Goal: Information Seeking & Learning: Learn about a topic

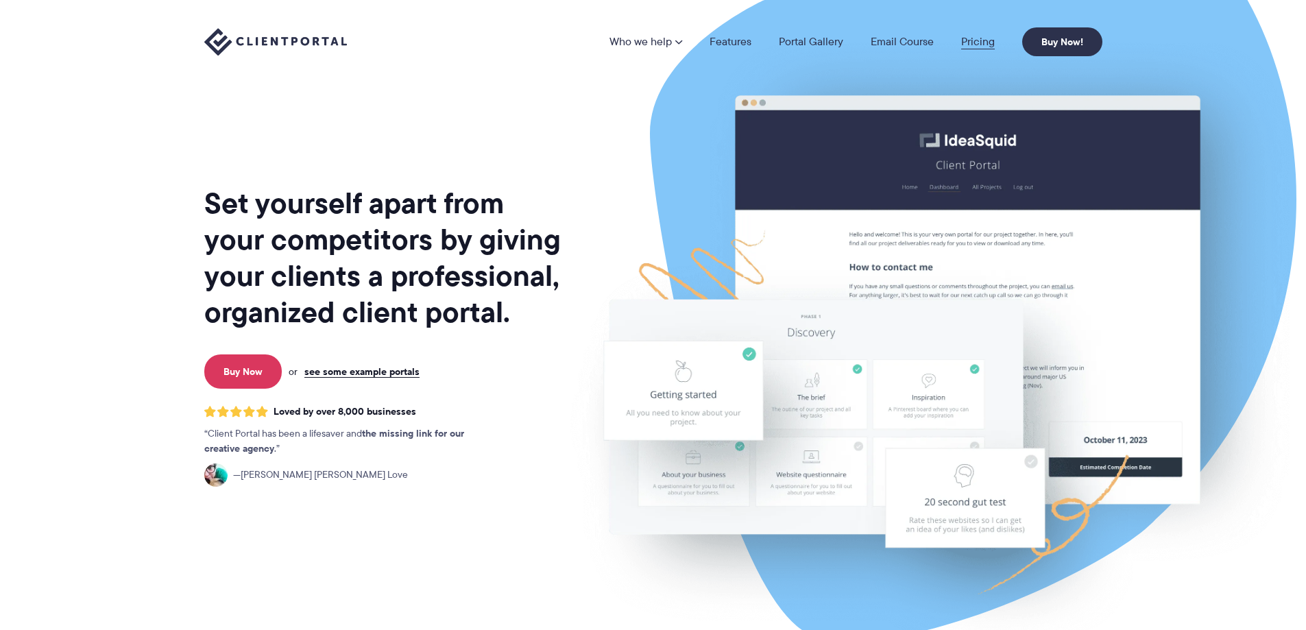
click at [969, 42] on link "Pricing" at bounding box center [978, 41] width 34 height 11
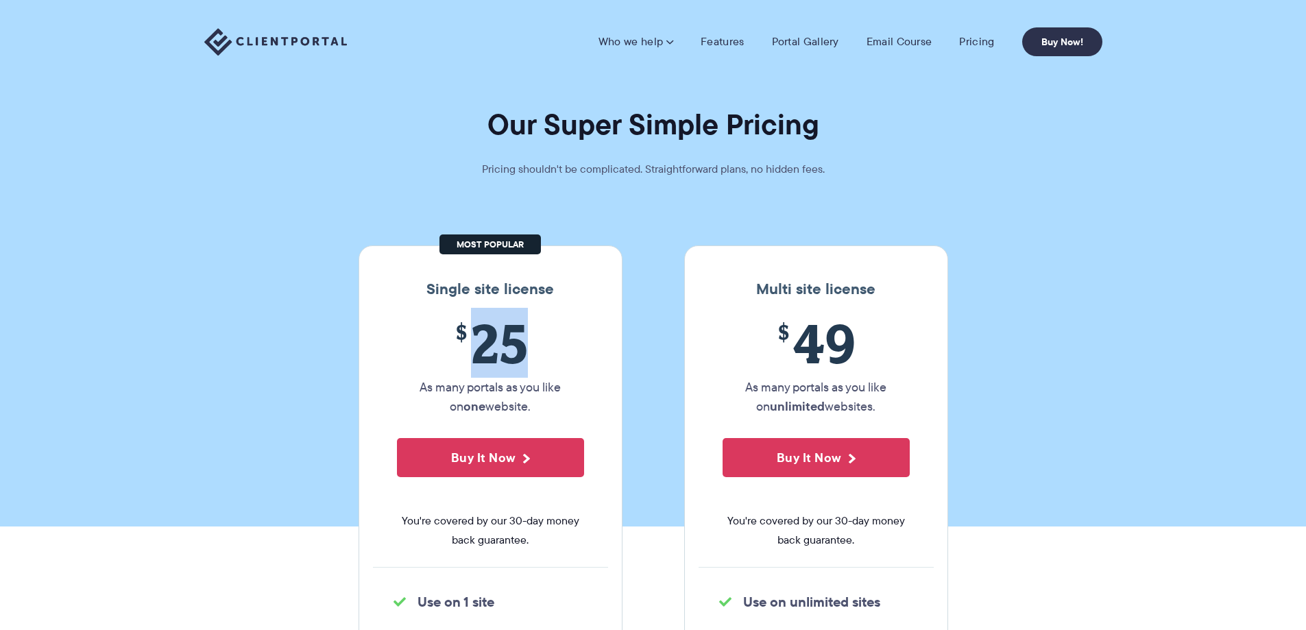
drag, startPoint x: 474, startPoint y: 335, endPoint x: 539, endPoint y: 332, distance: 65.2
click at [537, 333] on span "$ 25" at bounding box center [490, 343] width 187 height 62
click at [541, 334] on span "$ 25" at bounding box center [490, 343] width 187 height 62
drag, startPoint x: 477, startPoint y: 343, endPoint x: 559, endPoint y: 341, distance: 81.6
click at [559, 341] on span "$ 25" at bounding box center [490, 343] width 187 height 62
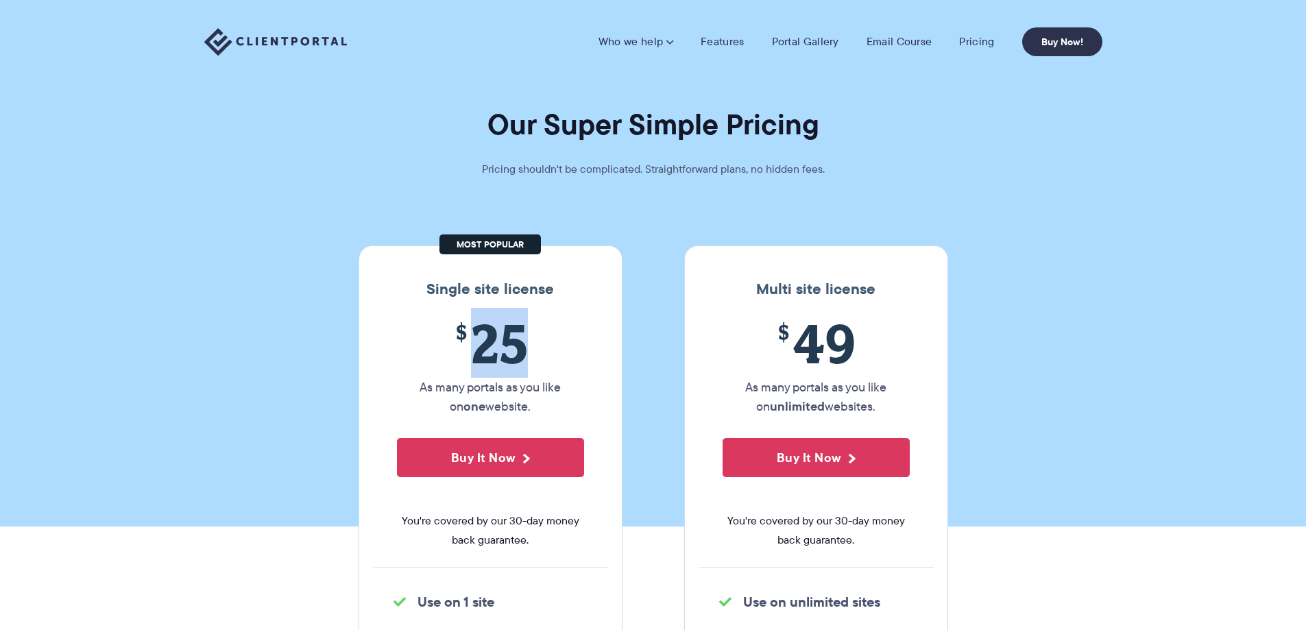
click at [550, 349] on span "$ 25" at bounding box center [490, 343] width 187 height 62
drag, startPoint x: 531, startPoint y: 345, endPoint x: 457, endPoint y: 340, distance: 74.2
click at [458, 340] on span "$ 25" at bounding box center [490, 343] width 187 height 62
click at [443, 341] on span "$ 25" at bounding box center [490, 343] width 187 height 62
click at [802, 42] on link "Portal Gallery" at bounding box center [805, 42] width 67 height 14
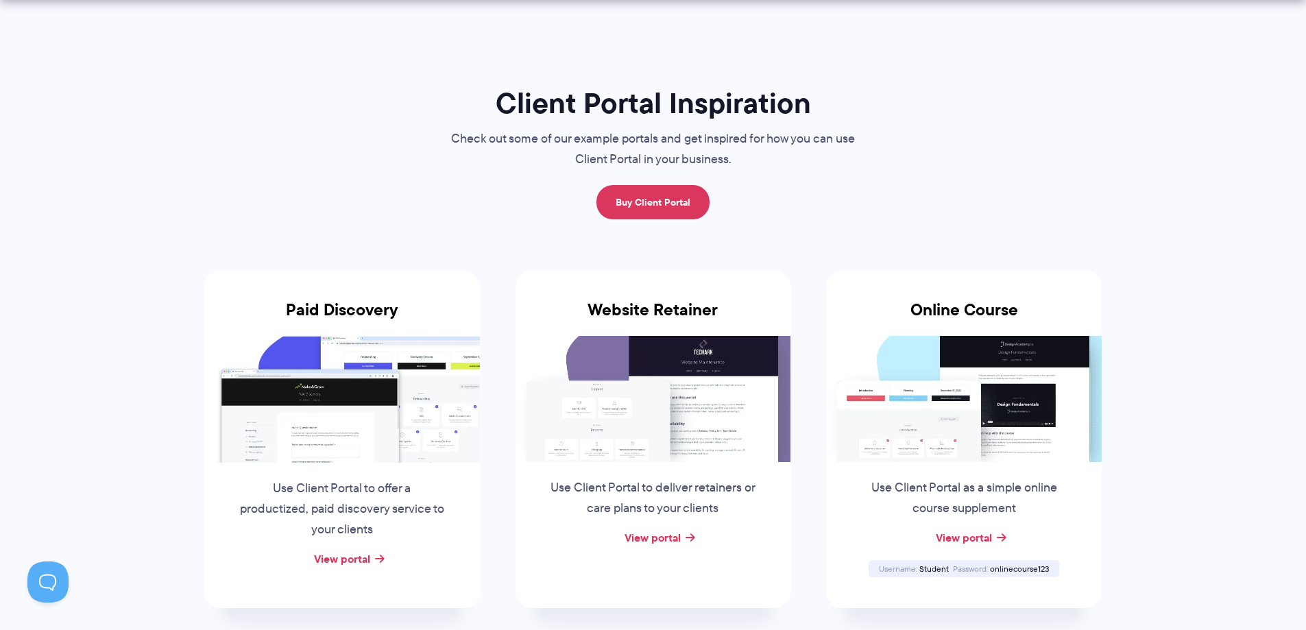
scroll to position [69, 0]
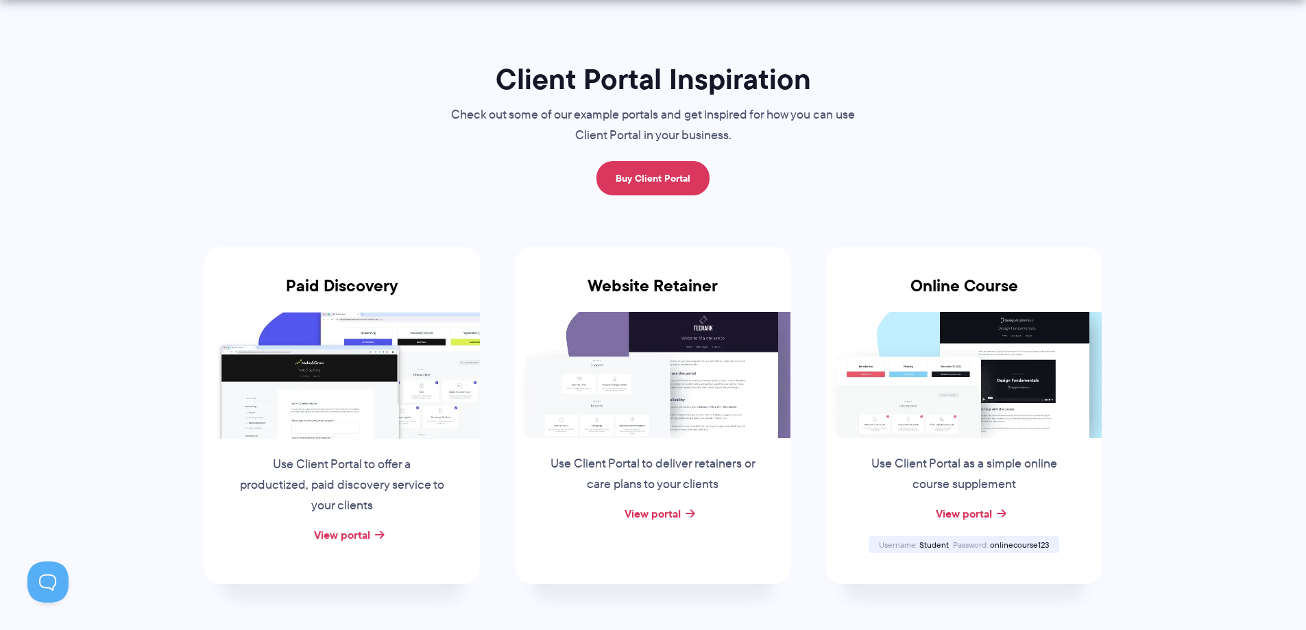
click at [421, 342] on img at bounding box center [342, 375] width 276 height 126
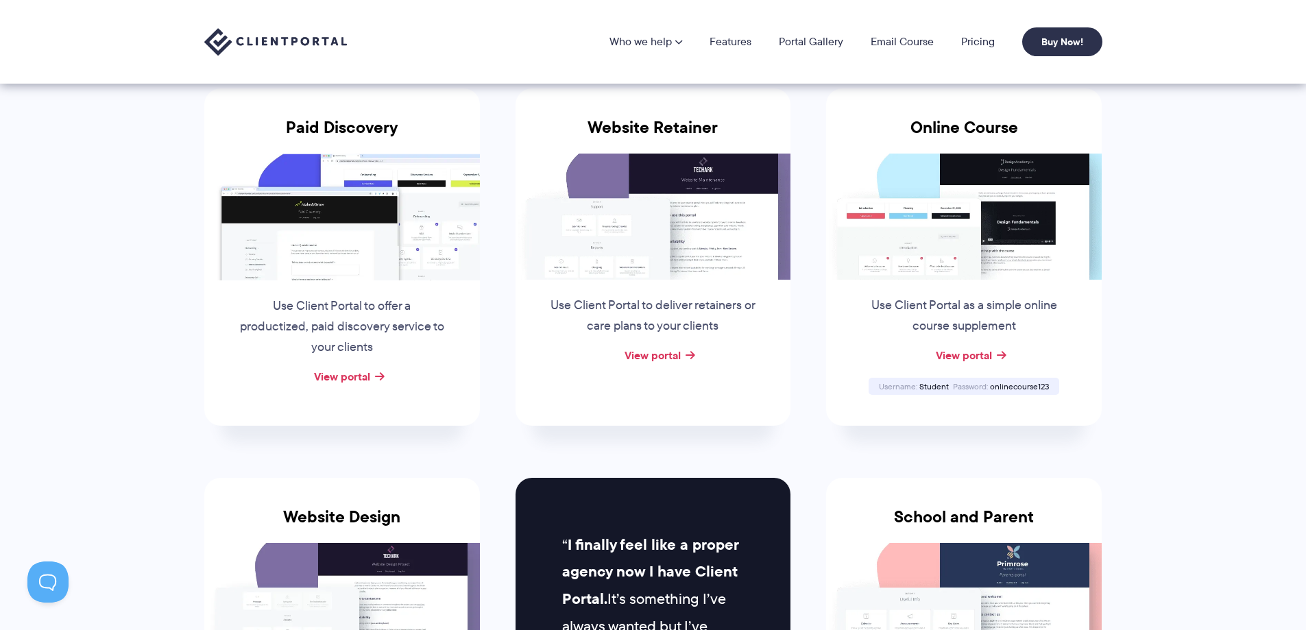
scroll to position [137, 0]
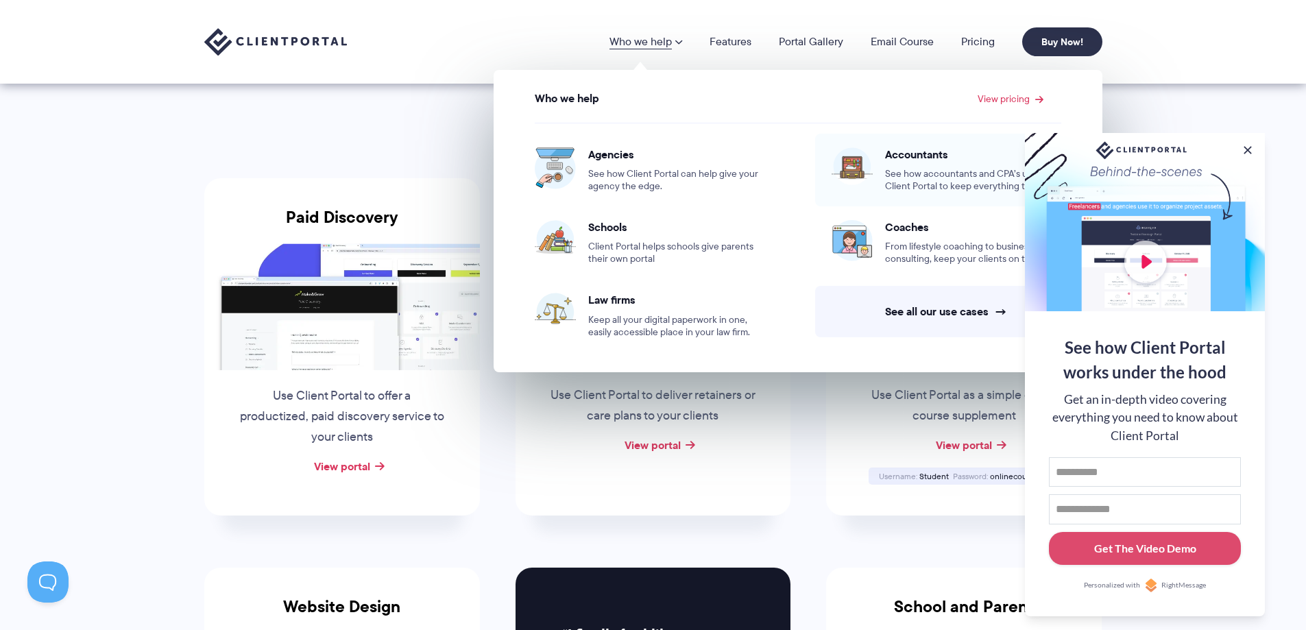
click at [905, 160] on span "Accountants" at bounding box center [973, 154] width 176 height 14
